Goal: Find specific page/section: Find specific page/section

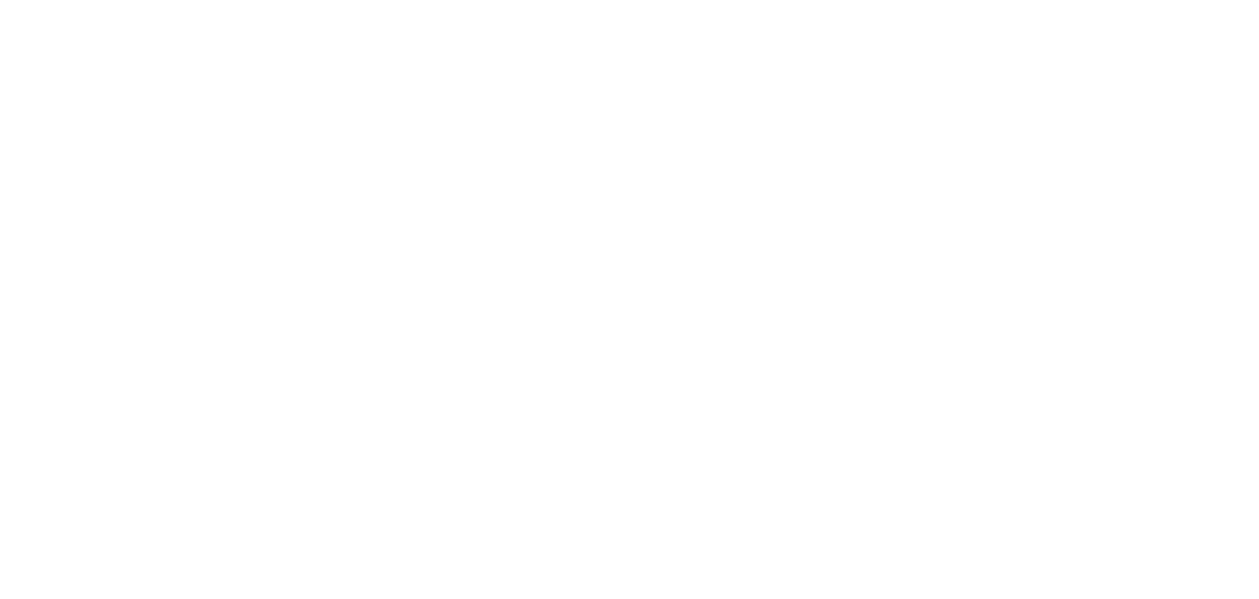
select select
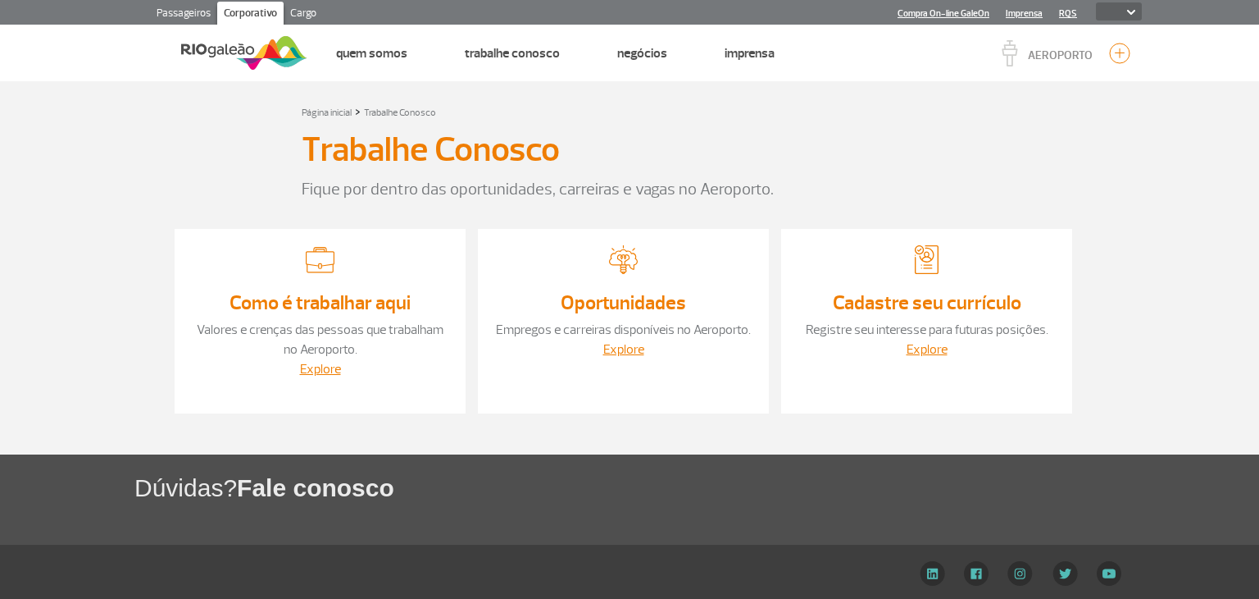
select select
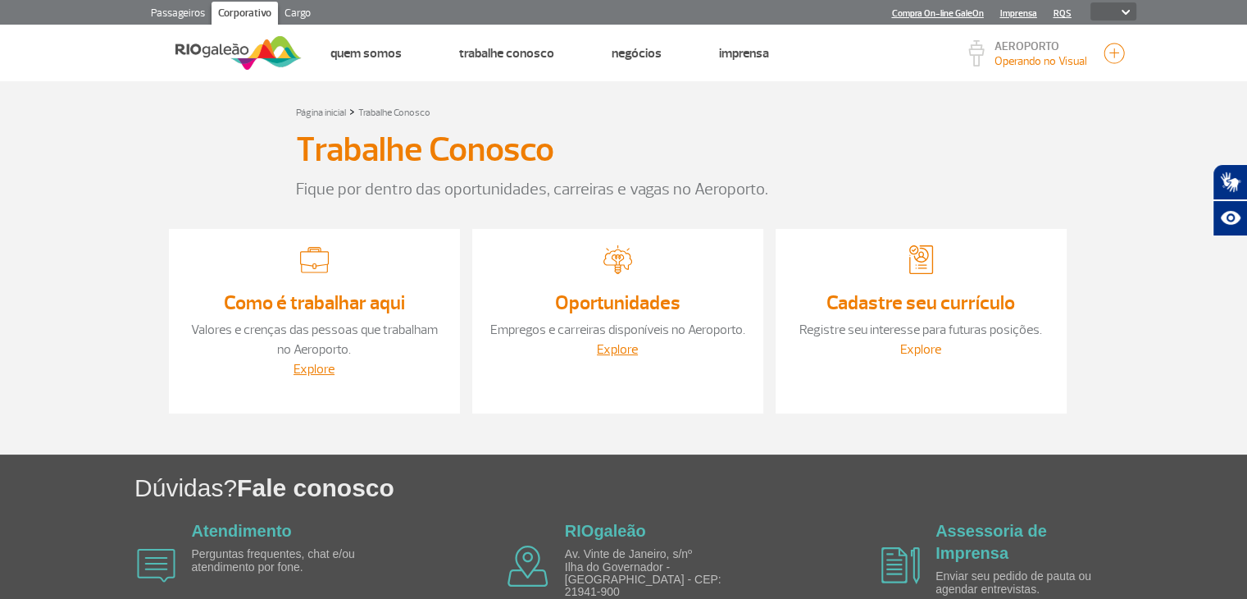
click at [921, 352] on link "Explore" at bounding box center [920, 349] width 41 height 16
